Goal: Information Seeking & Learning: Understand process/instructions

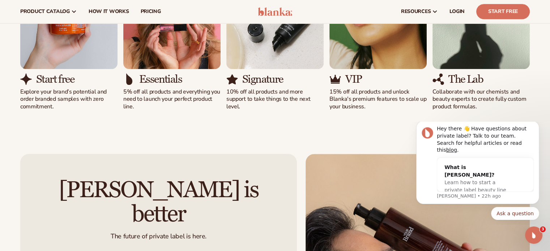
scroll to position [470, 0]
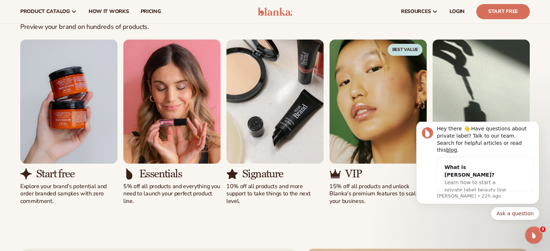
drag, startPoint x: 285, startPoint y: 206, endPoint x: 245, endPoint y: 147, distance: 72.1
click at [285, 206] on div "Solutions for every stage Preview your brand on hundreds of products. View pric…" at bounding box center [275, 100] width 550 height 267
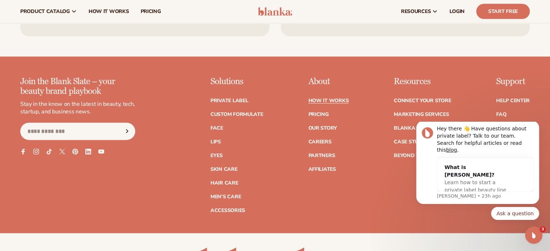
scroll to position [1624, 0]
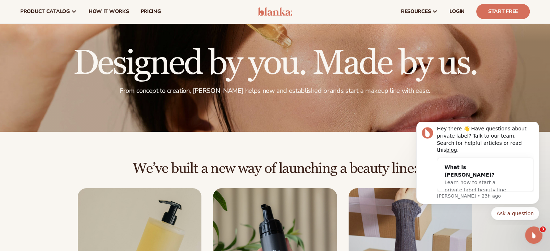
scroll to position [0, 0]
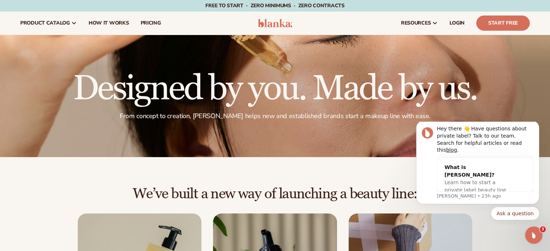
drag, startPoint x: 16, startPoint y: 180, endPoint x: 90, endPoint y: 145, distance: 81.6
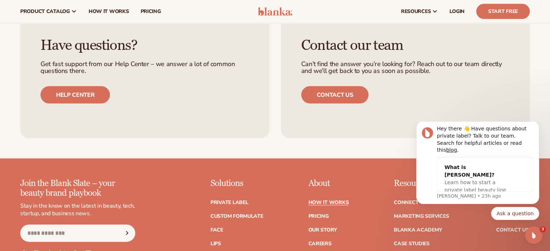
scroll to position [1523, 0]
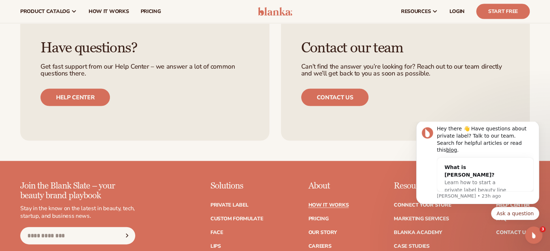
click at [325, 150] on div "Have questions? Get fast support from our Help Center – we answer a lot of comm…" at bounding box center [275, 73] width 550 height 176
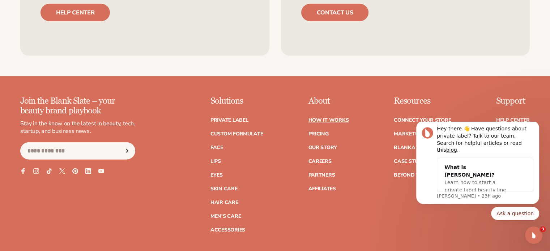
scroll to position [1632, 0]
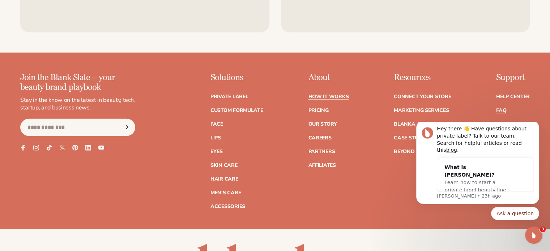
click at [505, 108] on link "FAQ" at bounding box center [501, 110] width 10 height 5
